Goal: Task Accomplishment & Management: Complete application form

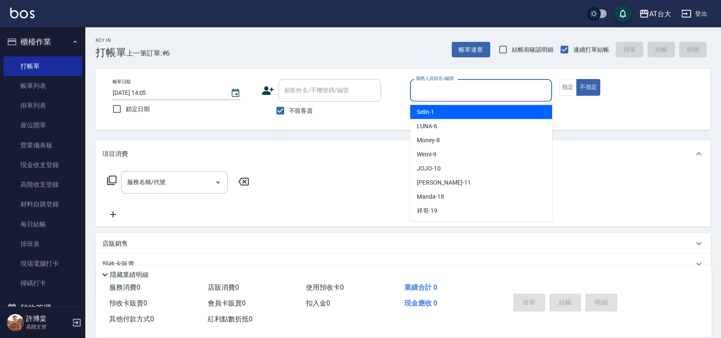
click at [447, 94] on input "服務人員姓名/編號" at bounding box center [481, 90] width 134 height 15
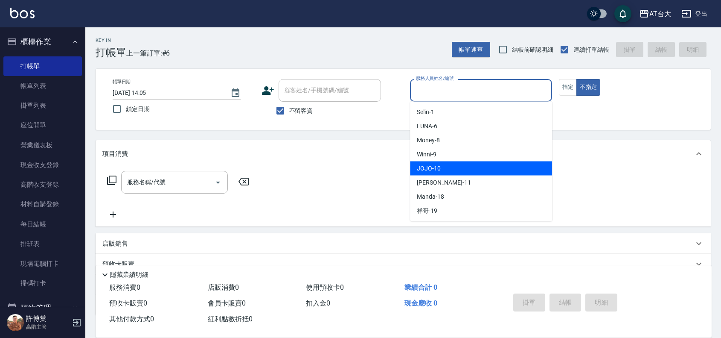
click at [438, 169] on span "JOJO -10" at bounding box center [429, 168] width 24 height 9
type input "JOJO-10"
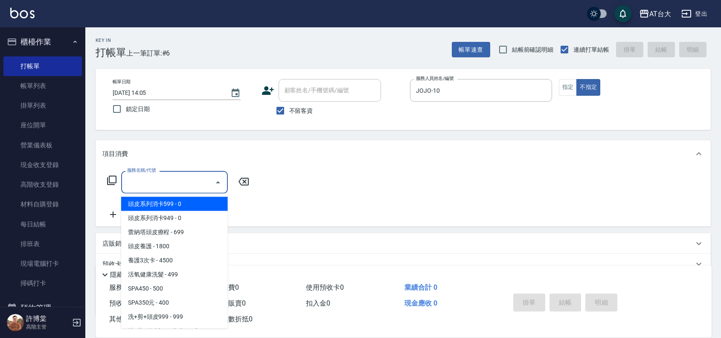
click at [192, 182] on input "服務名稱/代號" at bounding box center [168, 182] width 86 height 15
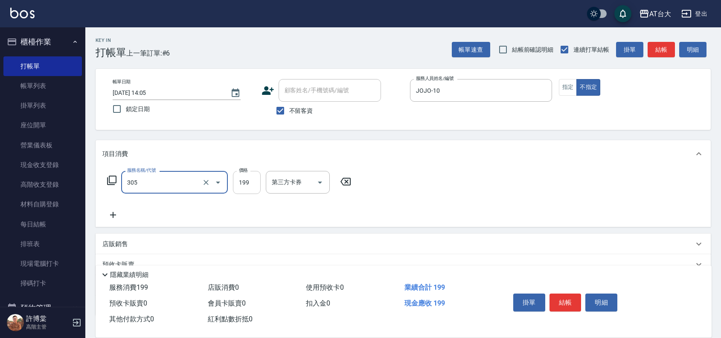
type input "剪髮(305)"
click at [255, 178] on input "199" at bounding box center [247, 182] width 28 height 23
type input "250"
click at [574, 295] on button "結帳" at bounding box center [566, 302] width 32 height 18
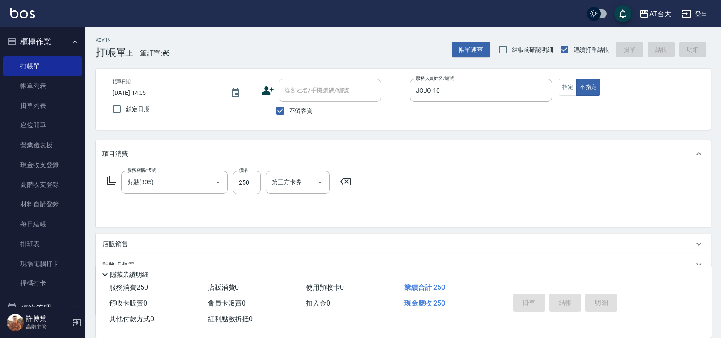
type input "[DATE] 14:44"
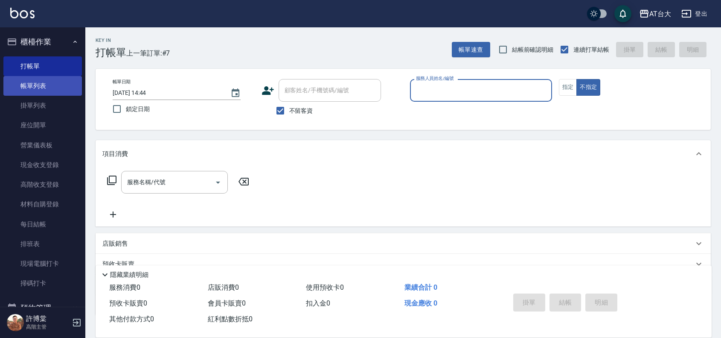
click at [60, 79] on link "帳單列表" at bounding box center [42, 86] width 79 height 20
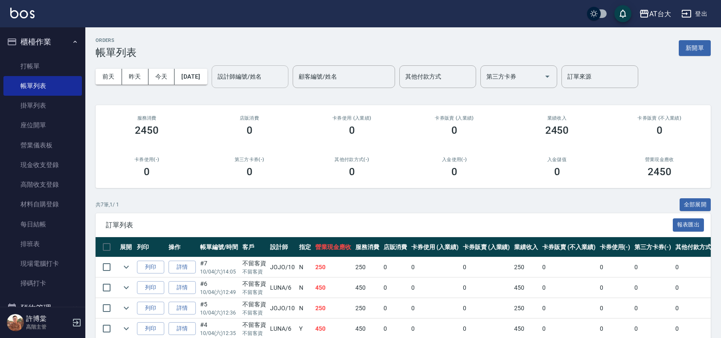
click at [255, 74] on input "設計師編號/姓名" at bounding box center [249, 76] width 69 height 15
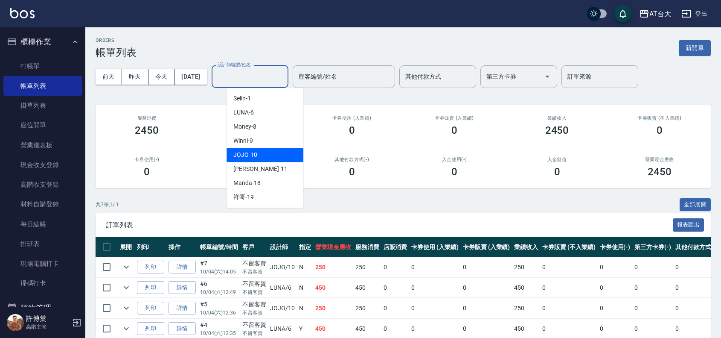
click at [272, 155] on div "JOJO -10" at bounding box center [265, 155] width 77 height 14
type input "JOJO-10"
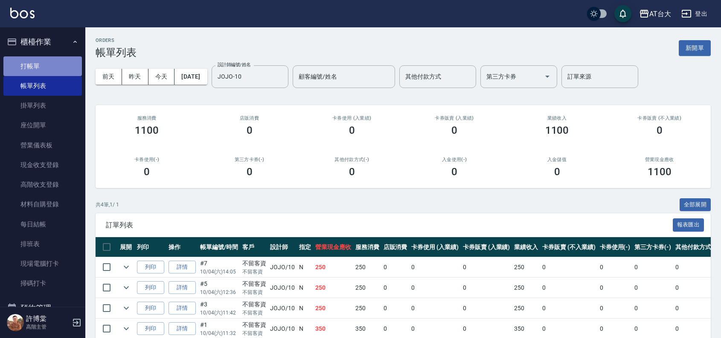
click at [62, 65] on link "打帳單" at bounding box center [42, 66] width 79 height 20
